Goal: Information Seeking & Learning: Compare options

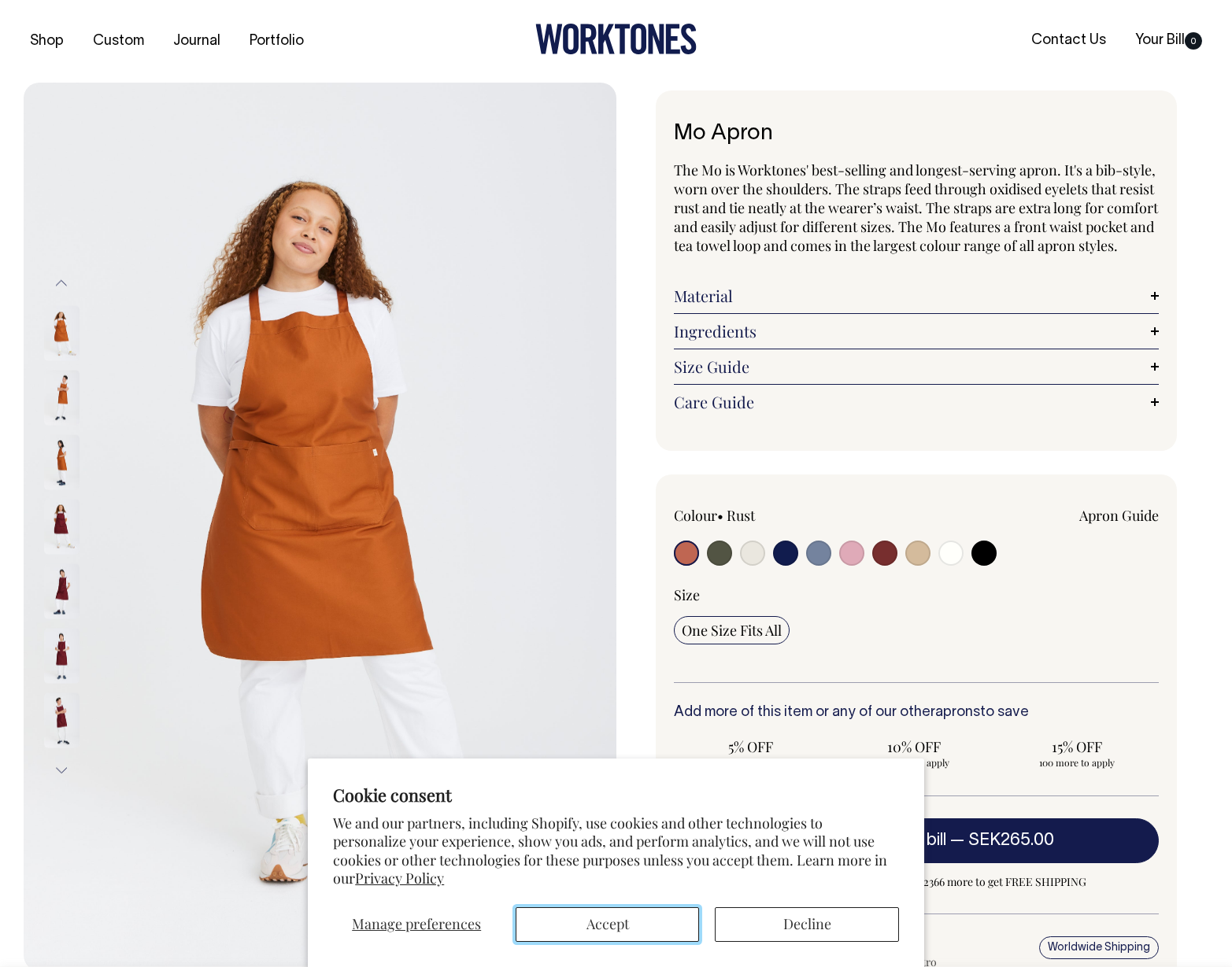
click at [636, 923] on button "Accept" at bounding box center [607, 925] width 184 height 34
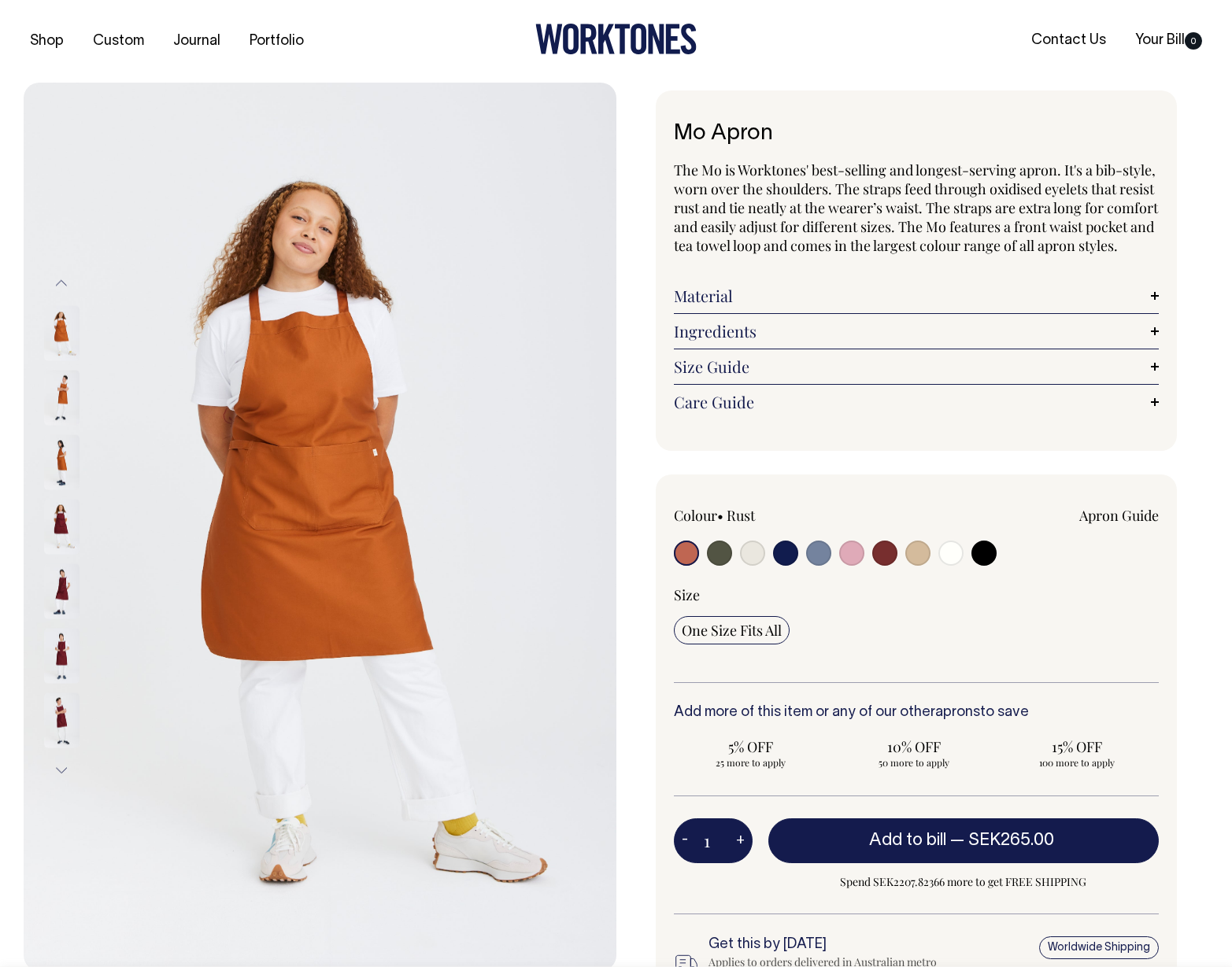
click at [915, 566] on input "radio" at bounding box center [918, 552] width 25 height 25
radio input "true"
select select "Khaki"
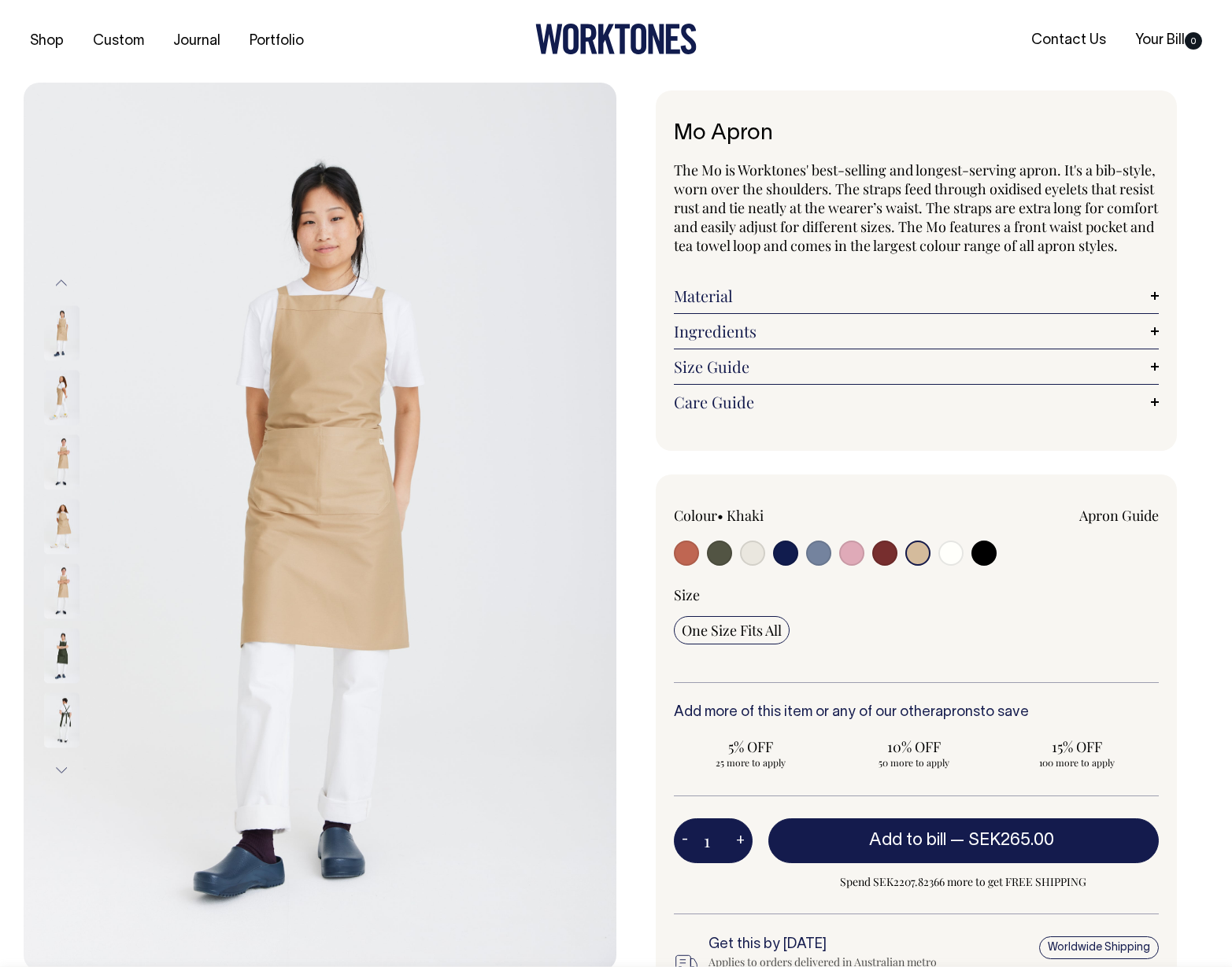
click at [872, 566] on input "radio" at bounding box center [884, 552] width 25 height 25
radio input "true"
select select "Burgundy"
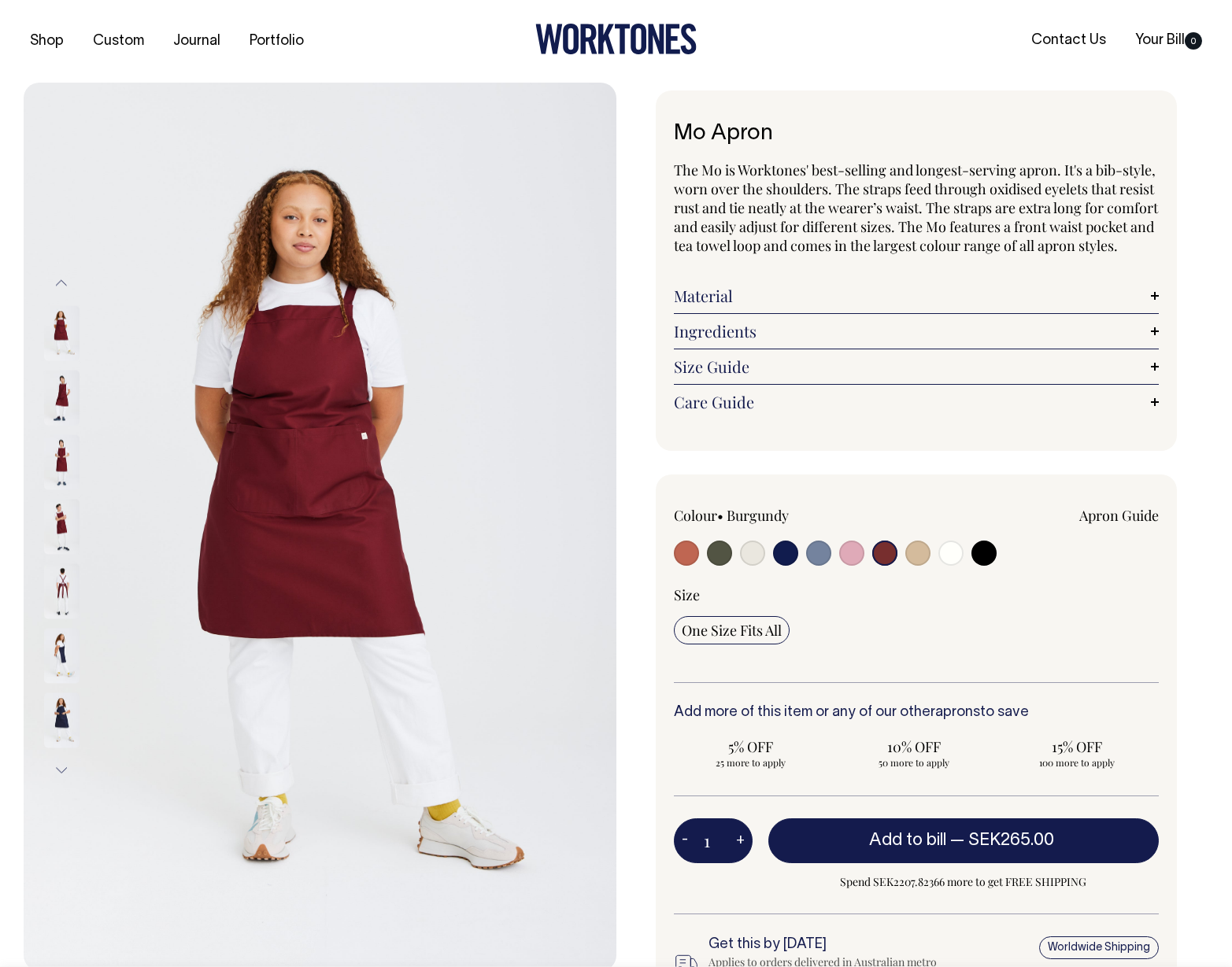
click at [806, 566] on input "radio" at bounding box center [818, 552] width 25 height 25
radio input "true"
select select "Blue/Grey"
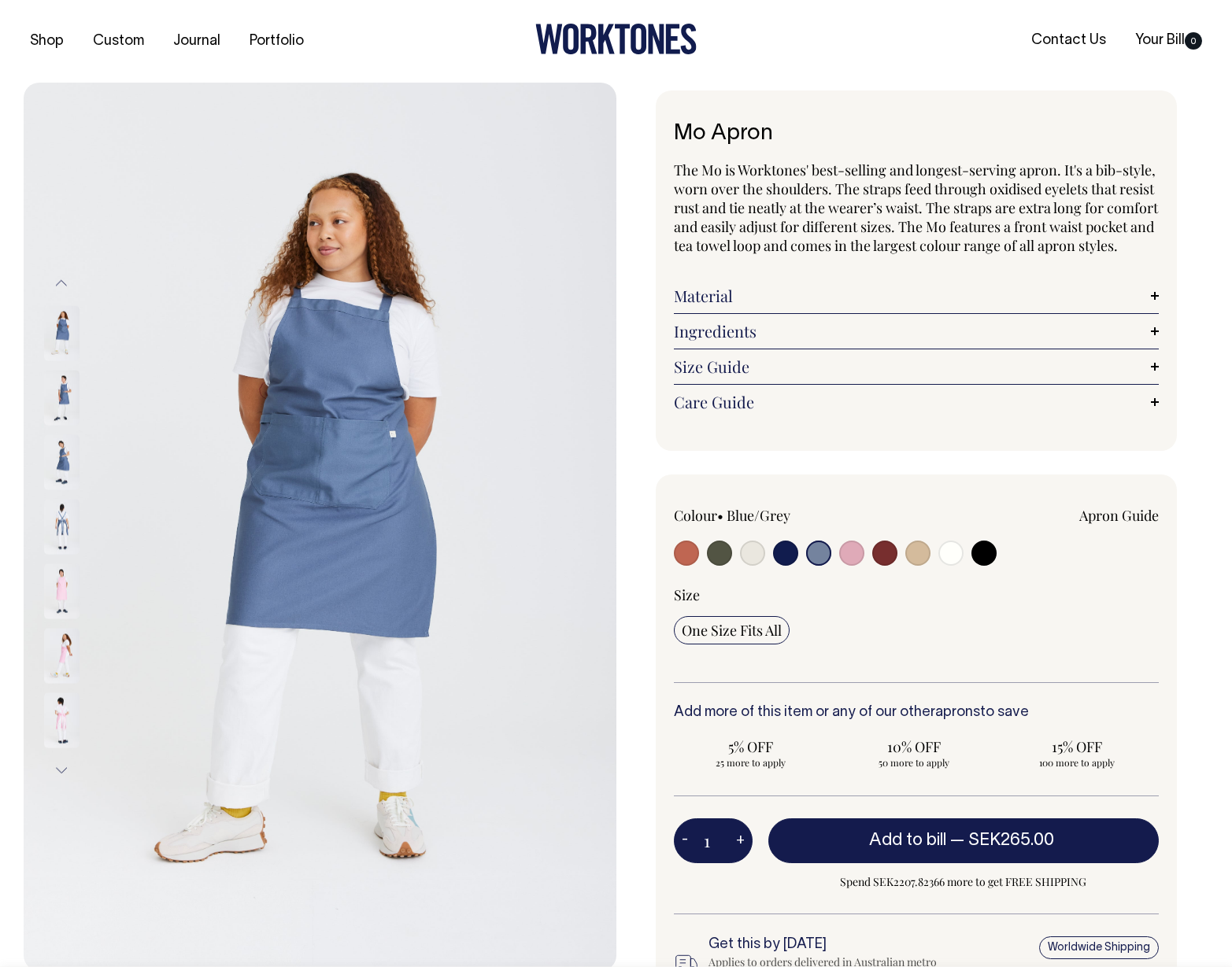
click at [771, 570] on div at bounding box center [771, 555] width 194 height 29
click at [754, 566] on input "radio" at bounding box center [752, 552] width 25 height 25
radio input "true"
select select "Natural"
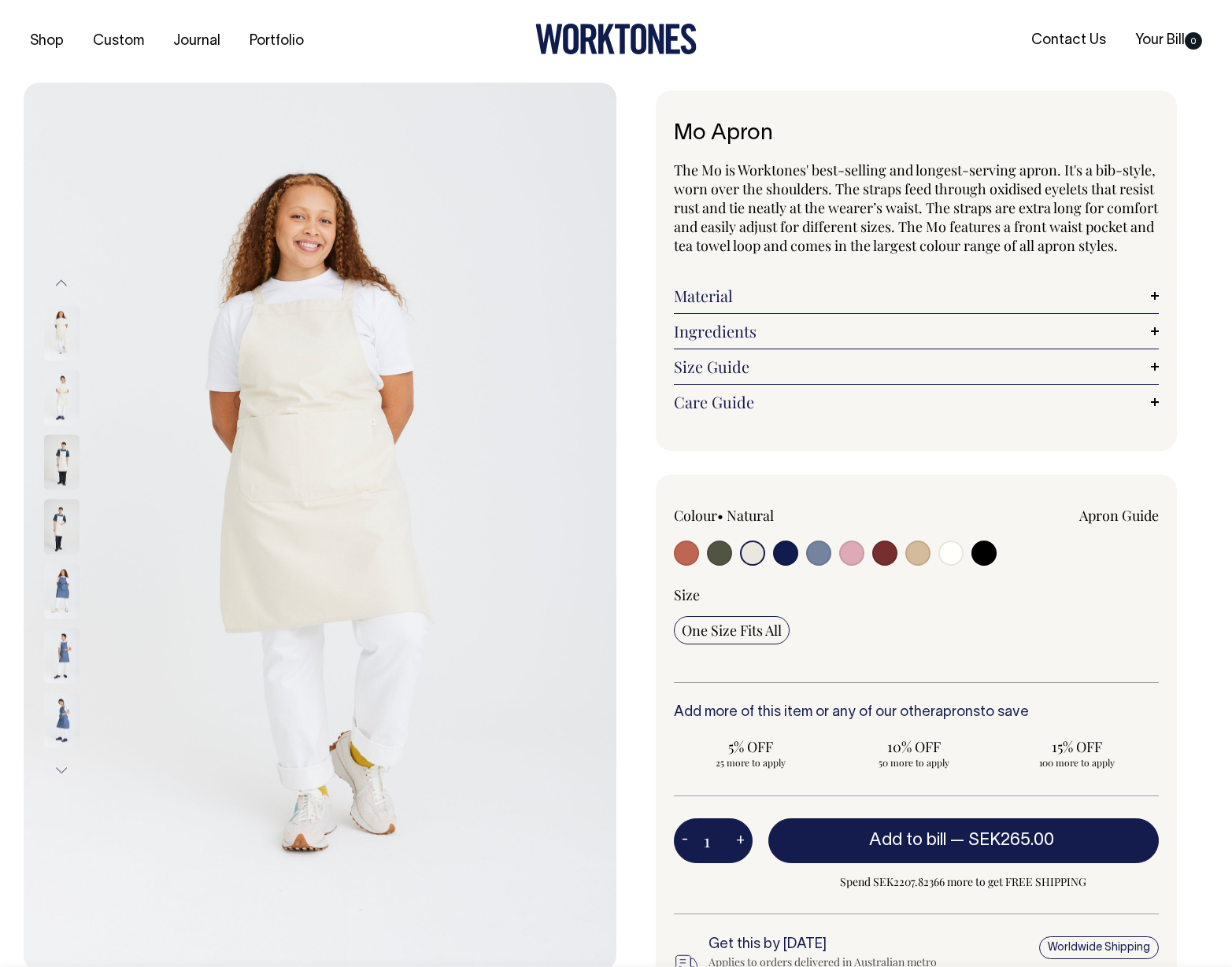
click at [710, 566] on input "radio" at bounding box center [719, 552] width 25 height 25
radio input "true"
select select "Olive"
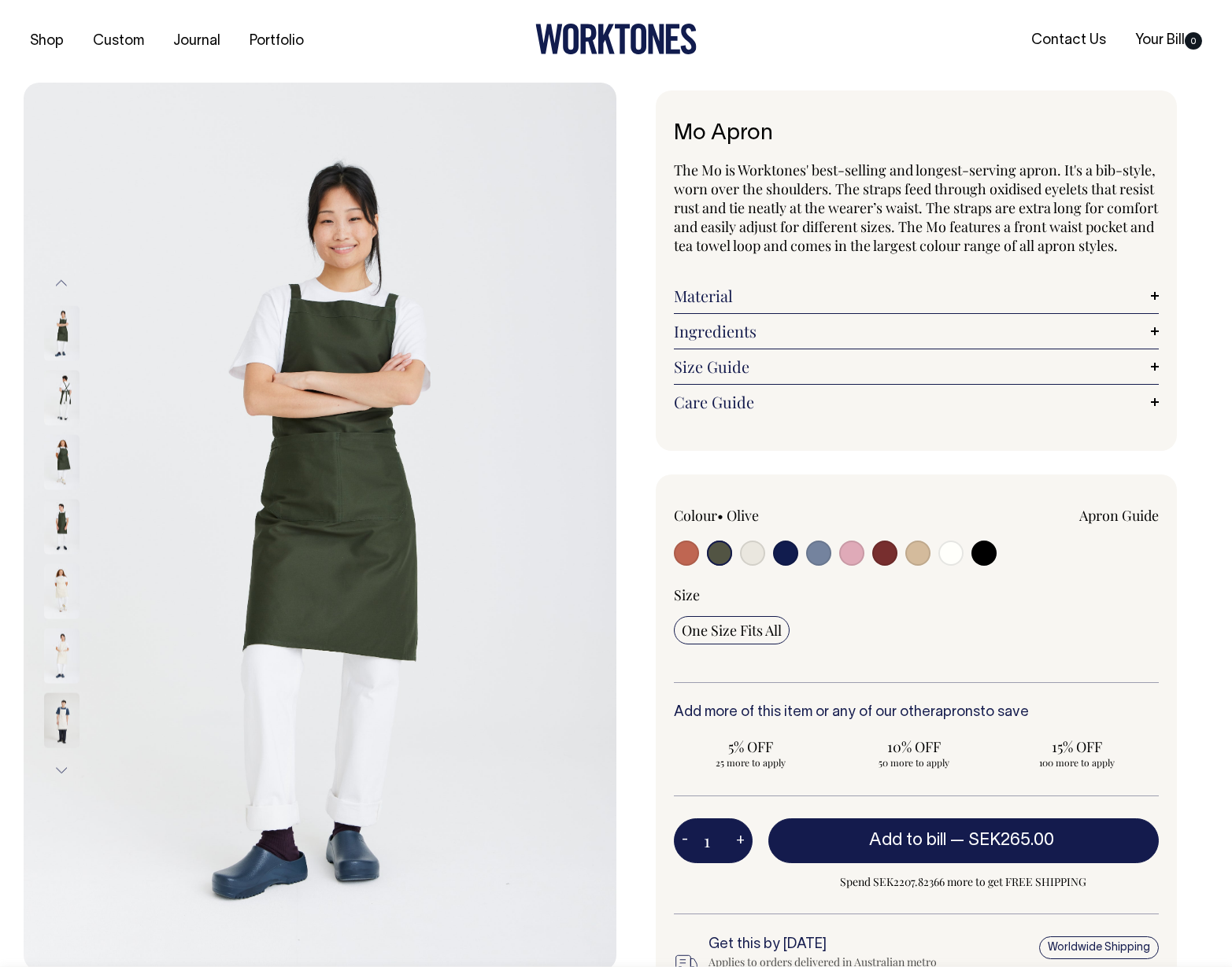
click at [683, 566] on input "radio" at bounding box center [686, 552] width 25 height 25
radio input "true"
select select "Rust"
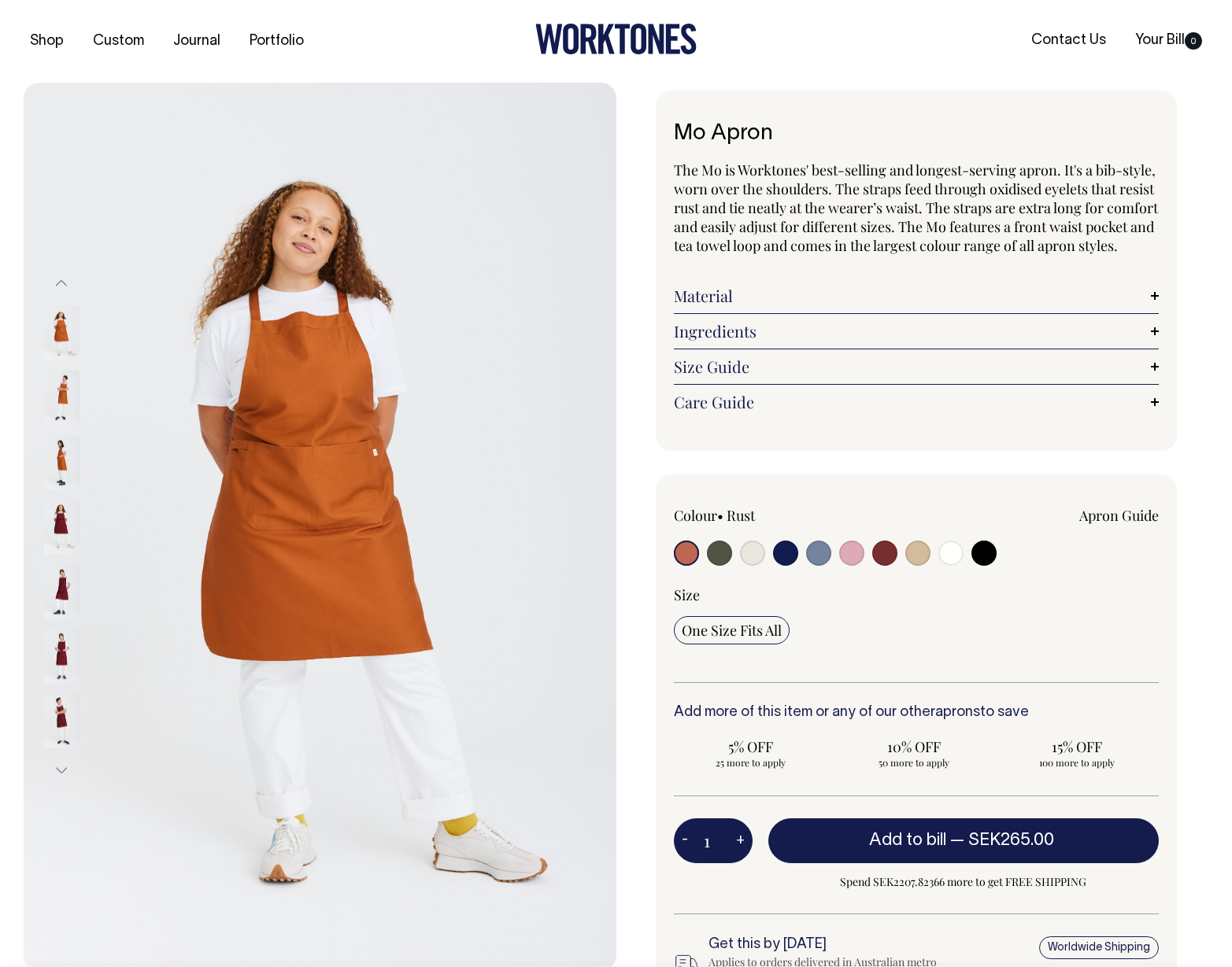
click at [983, 566] on input "radio" at bounding box center [984, 552] width 25 height 25
radio input "true"
select select "Black"
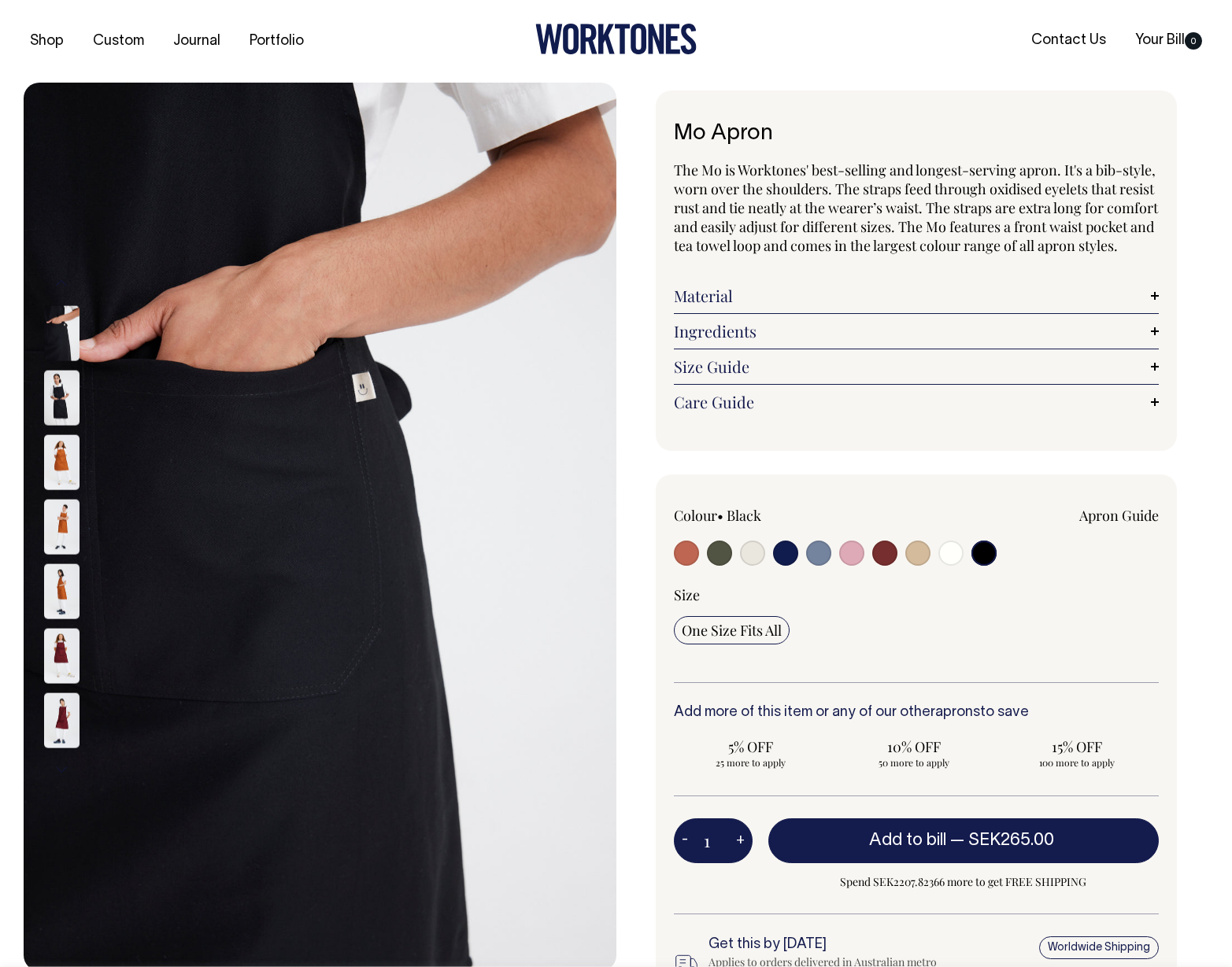
click at [956, 566] on input "radio" at bounding box center [950, 552] width 25 height 25
radio input "true"
select select "Off-White"
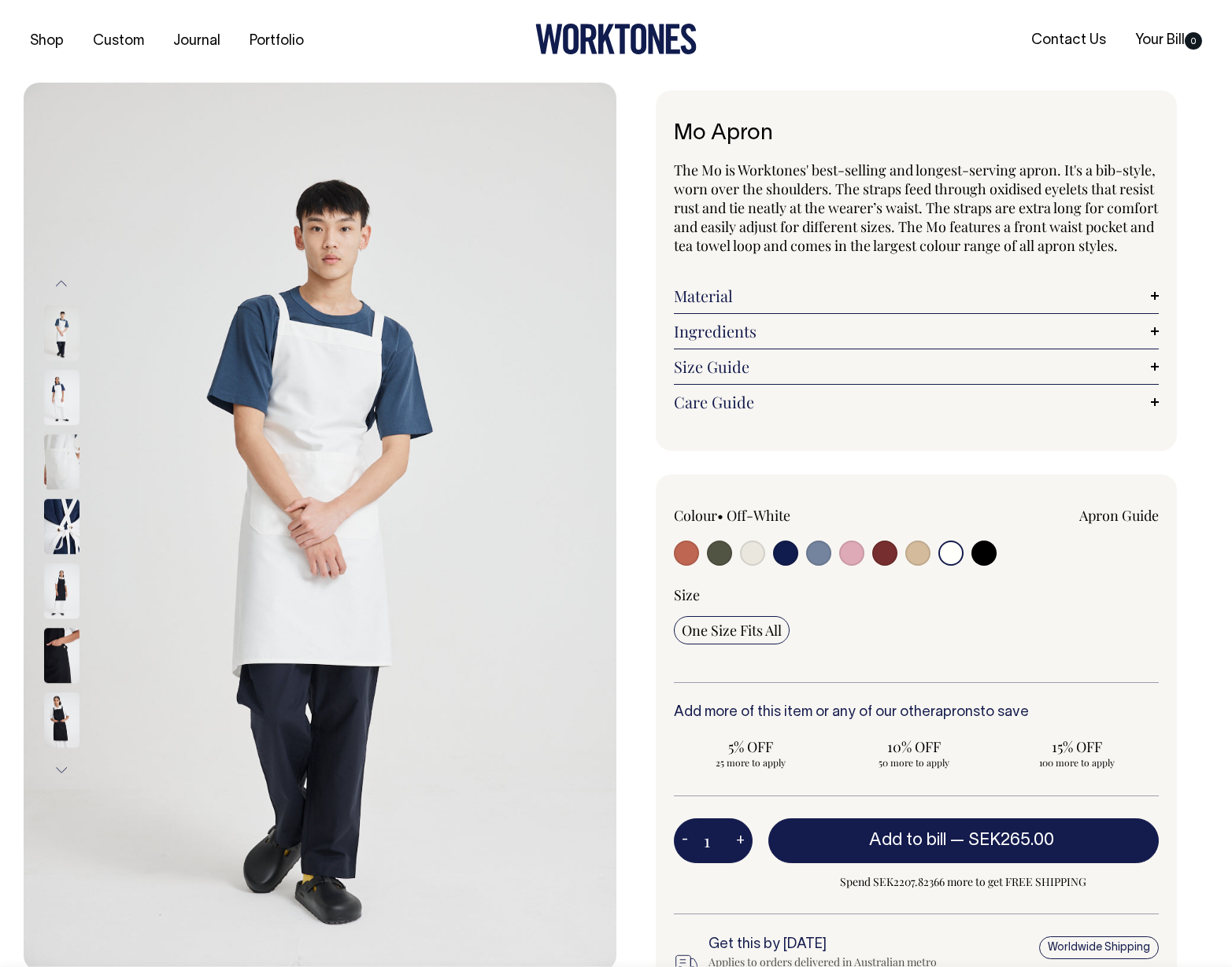
click at [923, 566] on input "radio" at bounding box center [918, 552] width 25 height 25
radio input "true"
select select "Khaki"
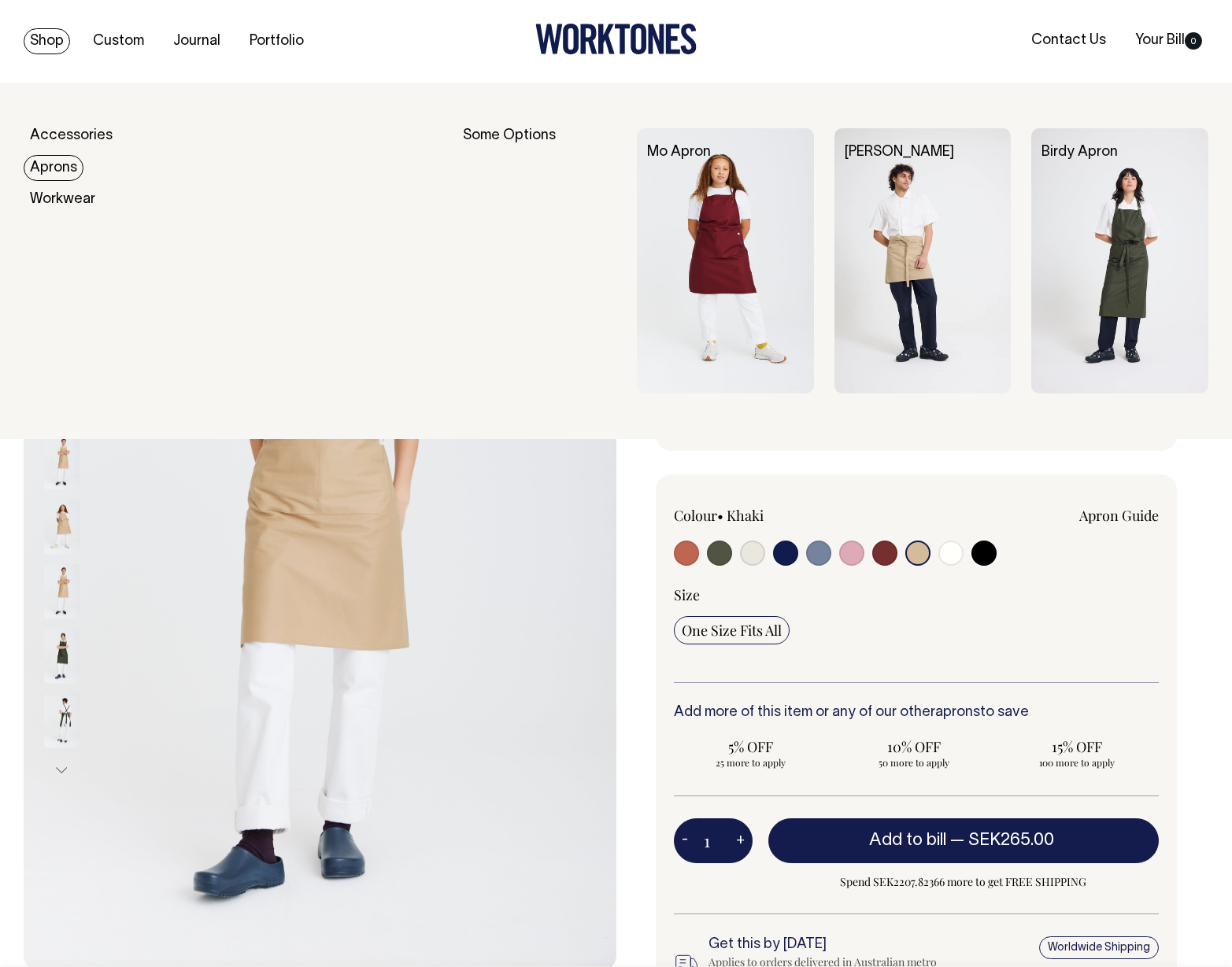
click at [54, 168] on link "Aprons" at bounding box center [53, 168] width 60 height 26
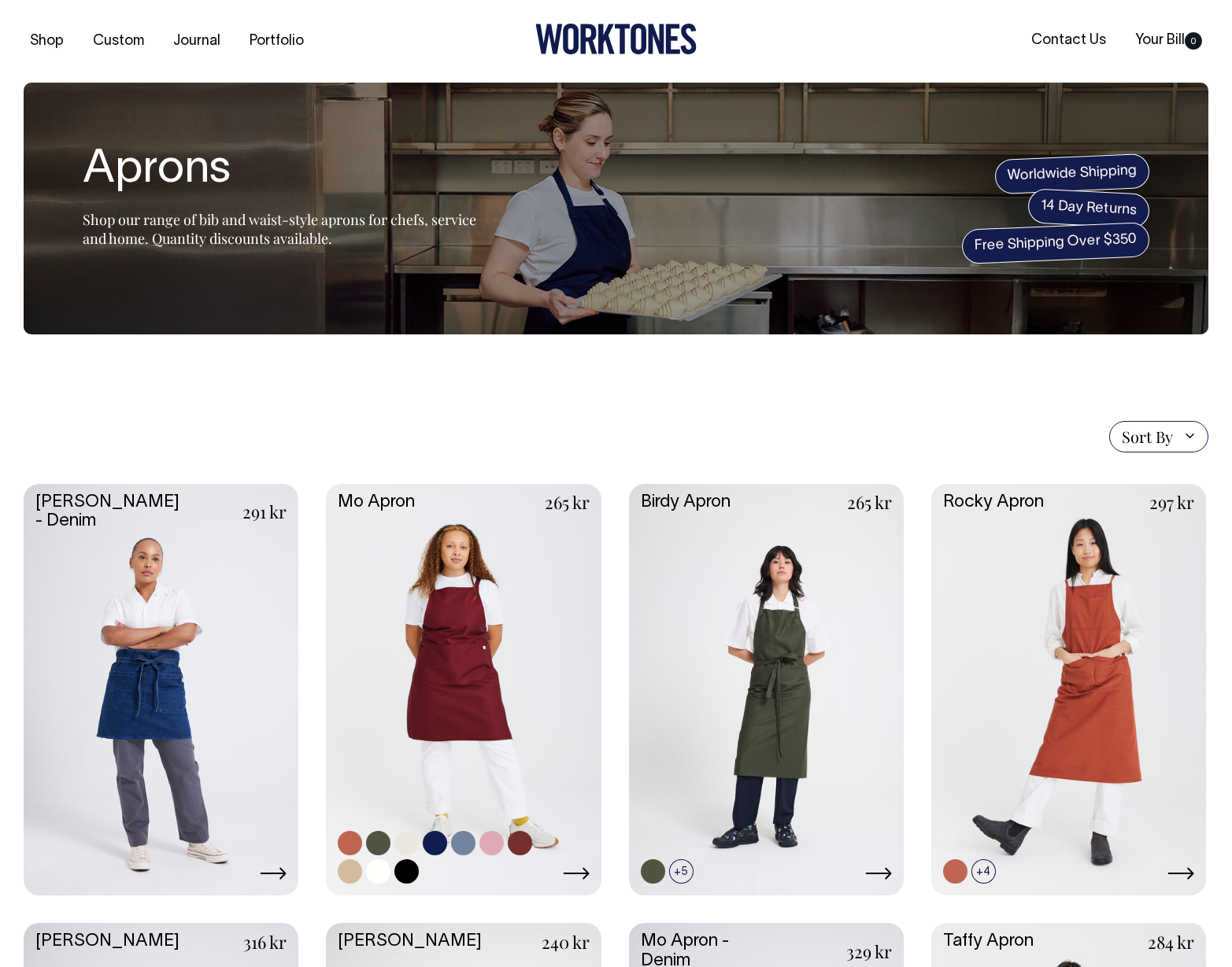
click at [483, 637] on link at bounding box center [463, 688] width 275 height 409
